Goal: Task Accomplishment & Management: Manage account settings

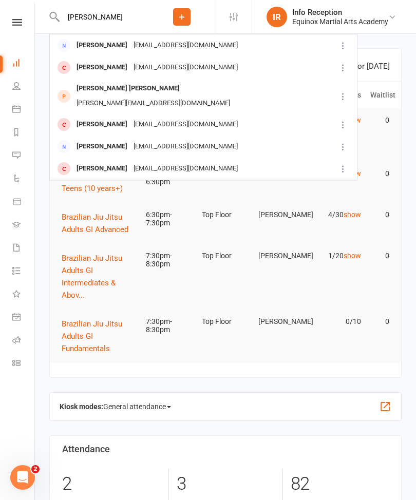
type input "[PERSON_NAME]"
click at [170, 51] on div "[EMAIL_ADDRESS][DOMAIN_NAME]" at bounding box center [185, 45] width 110 height 15
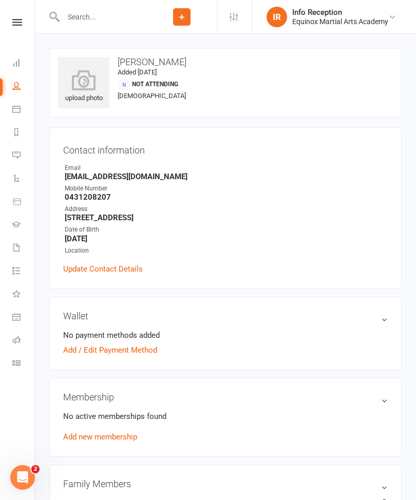
click at [143, 352] on link "Add / Edit Payment Method" at bounding box center [110, 350] width 94 height 12
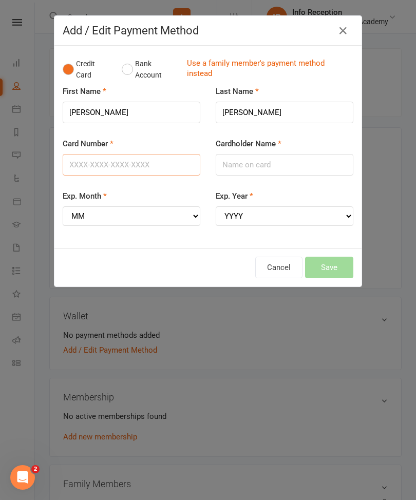
click at [116, 167] on input "Card Number" at bounding box center [132, 165] width 138 height 22
type input "[CREDIT_CARD_NUMBER]"
click at [279, 163] on input "Cardholder Name" at bounding box center [285, 165] width 138 height 22
type input "[PERSON_NAME]"
click at [107, 213] on select "MM 01 02 03 04 05 06 07 08 09 10 11 12" at bounding box center [132, 216] width 138 height 20
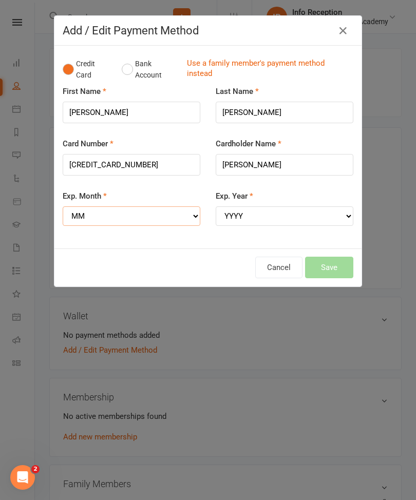
select select "01"
click at [258, 213] on select "YYYY 2025 2026 2027 2028 2029 2030 2031 2032 2033 2034" at bounding box center [285, 216] width 138 height 20
select select "2028"
click at [336, 257] on button "Save" at bounding box center [329, 268] width 48 height 22
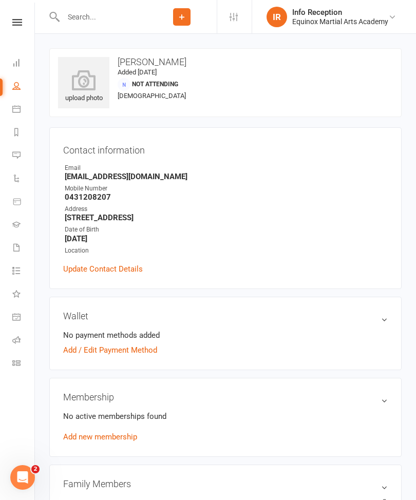
scroll to position [27, 0]
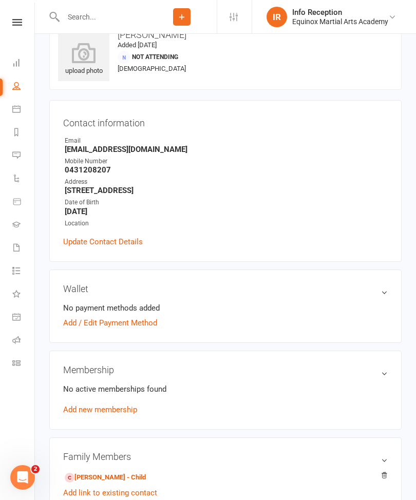
click at [142, 318] on link "Add / Edit Payment Method" at bounding box center [110, 323] width 94 height 12
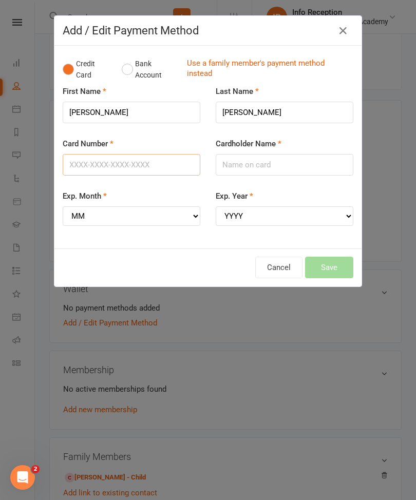
click at [148, 166] on input "Card Number" at bounding box center [132, 165] width 138 height 22
type input "5353185286998936"
click at [266, 165] on input "Cardholder Name" at bounding box center [285, 165] width 138 height 22
type input "[PERSON_NAME]"
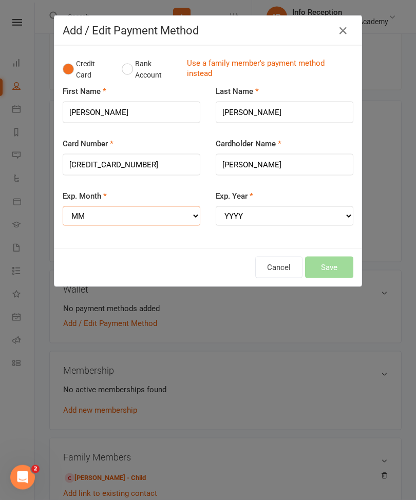
click at [111, 212] on select "MM 01 02 03 04 05 06 07 08 09 10 11 12" at bounding box center [132, 216] width 138 height 20
select select "01"
click at [265, 213] on select "YYYY 2025 2026 2027 2028 2029 2030 2031 2032 2033 2034" at bounding box center [285, 216] width 138 height 20
select select "2028"
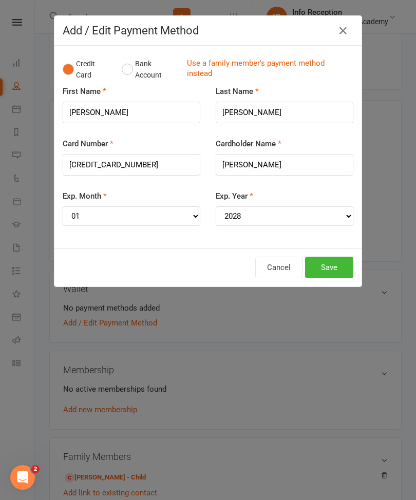
click at [330, 259] on button "Save" at bounding box center [329, 268] width 48 height 22
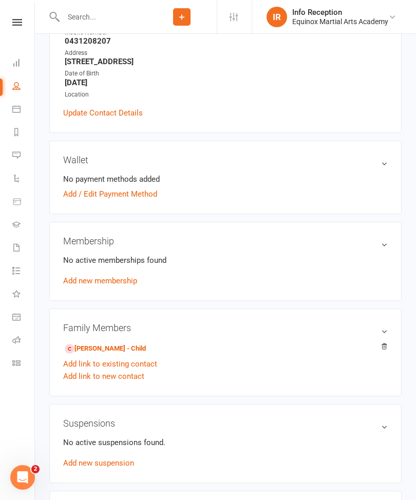
scroll to position [155, 0]
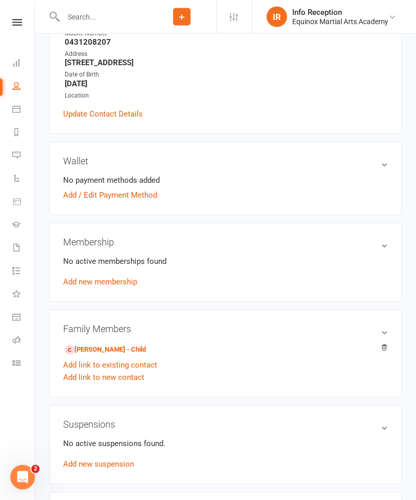
click at [138, 196] on link "Add / Edit Payment Method" at bounding box center [110, 195] width 94 height 12
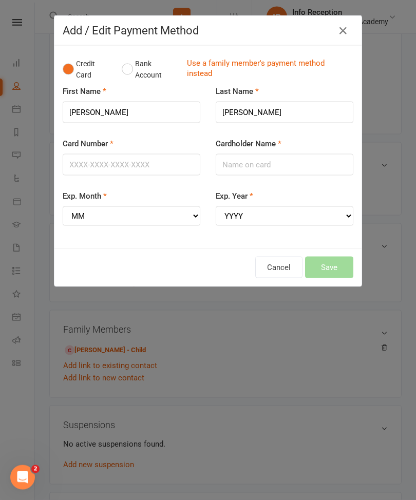
scroll to position [155, 0]
click at [85, 154] on input "Card Number" at bounding box center [132, 165] width 138 height 22
type input "[CREDIT_CARD_NUMBER]"
click at [124, 213] on select "MM 01 02 03 04 05 06 07 08 09 10 11 12" at bounding box center [132, 216] width 138 height 20
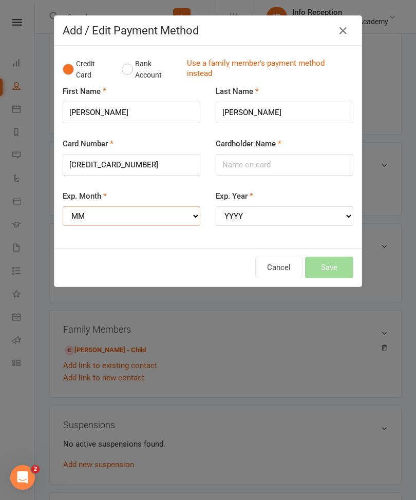
scroll to position [155, 0]
select select "01"
click at [260, 210] on select "YYYY 2025 2026 2027 2028 2029 2030 2031 2032 2033 2034" at bounding box center [285, 216] width 138 height 20
select select "2028"
click at [258, 165] on input "Cardholder Name" at bounding box center [285, 165] width 138 height 22
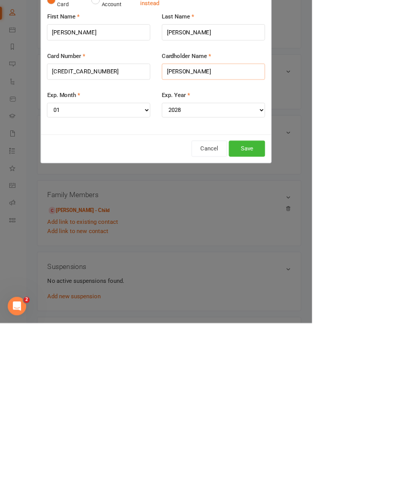
scroll to position [155, 0]
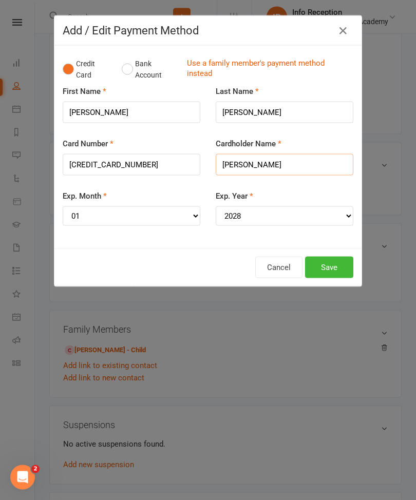
type input "[PERSON_NAME]"
click at [328, 260] on button "Save" at bounding box center [329, 268] width 48 height 22
